Goal: Find specific page/section: Find specific page/section

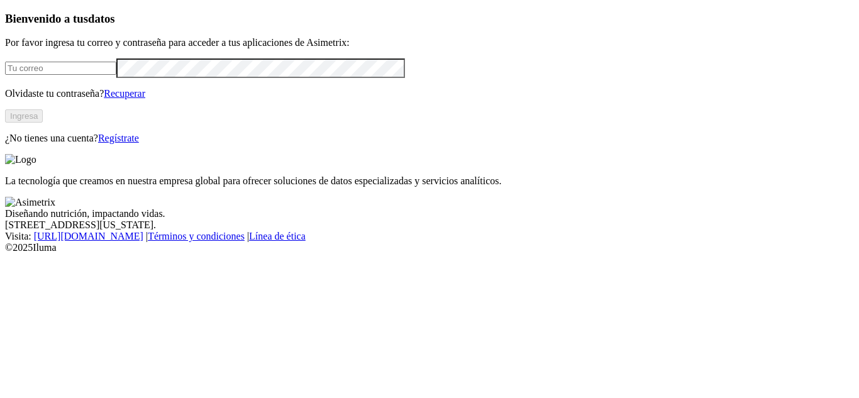
type input "[EMAIL_ADDRESS][PERSON_NAME][DOMAIN_NAME]"
click at [43, 123] on button "Ingresa" at bounding box center [24, 115] width 38 height 13
